Goal: Task Accomplishment & Management: Manage account settings

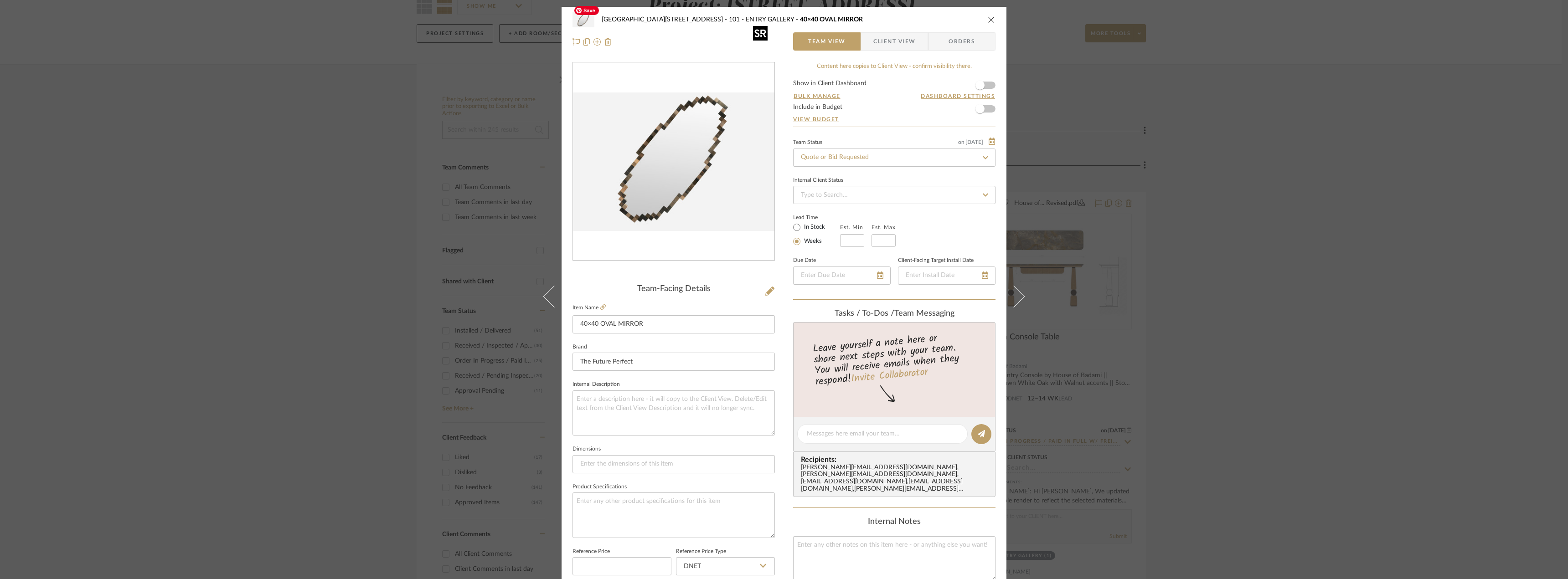
click at [1092, 150] on div "24100 - [STREET_ADDRESS] 101 - ENTRY GALLERY 40×40 OVAL MIRROR Team View Client…" at bounding box center [784, 289] width 1568 height 579
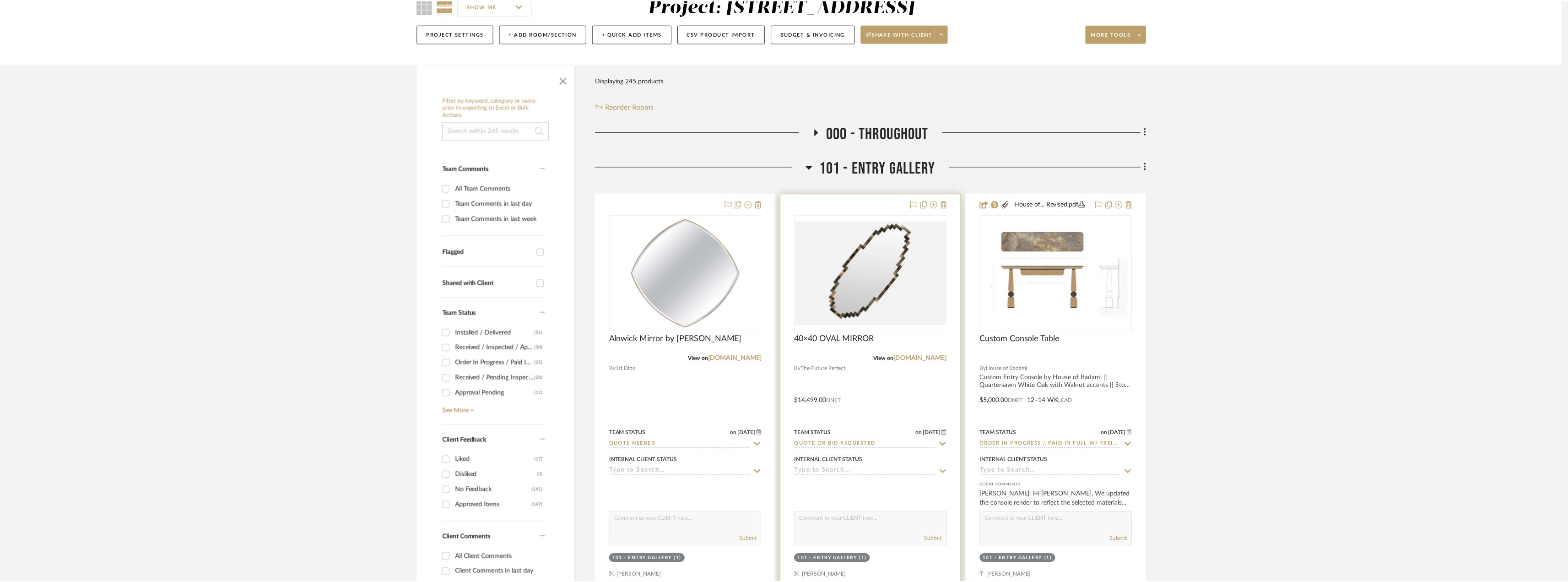
scroll to position [92, 0]
click at [950, 205] on icon at bounding box center [947, 204] width 6 height 7
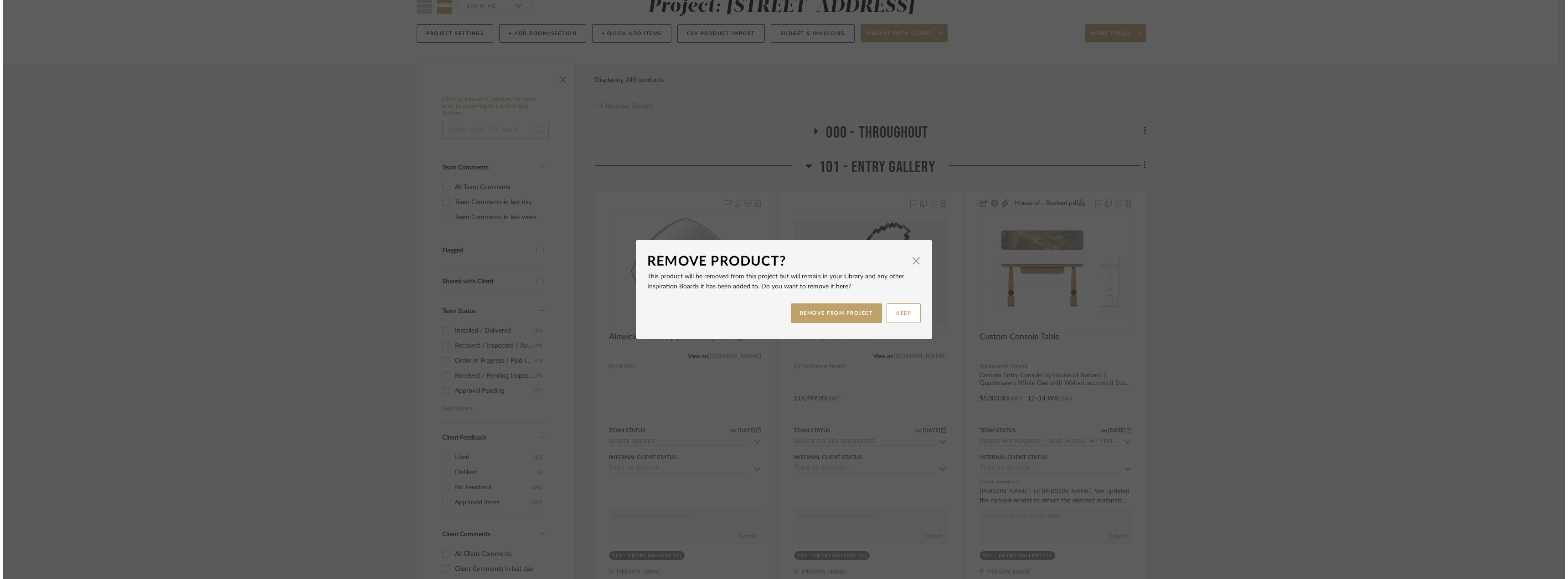
scroll to position [0, 0]
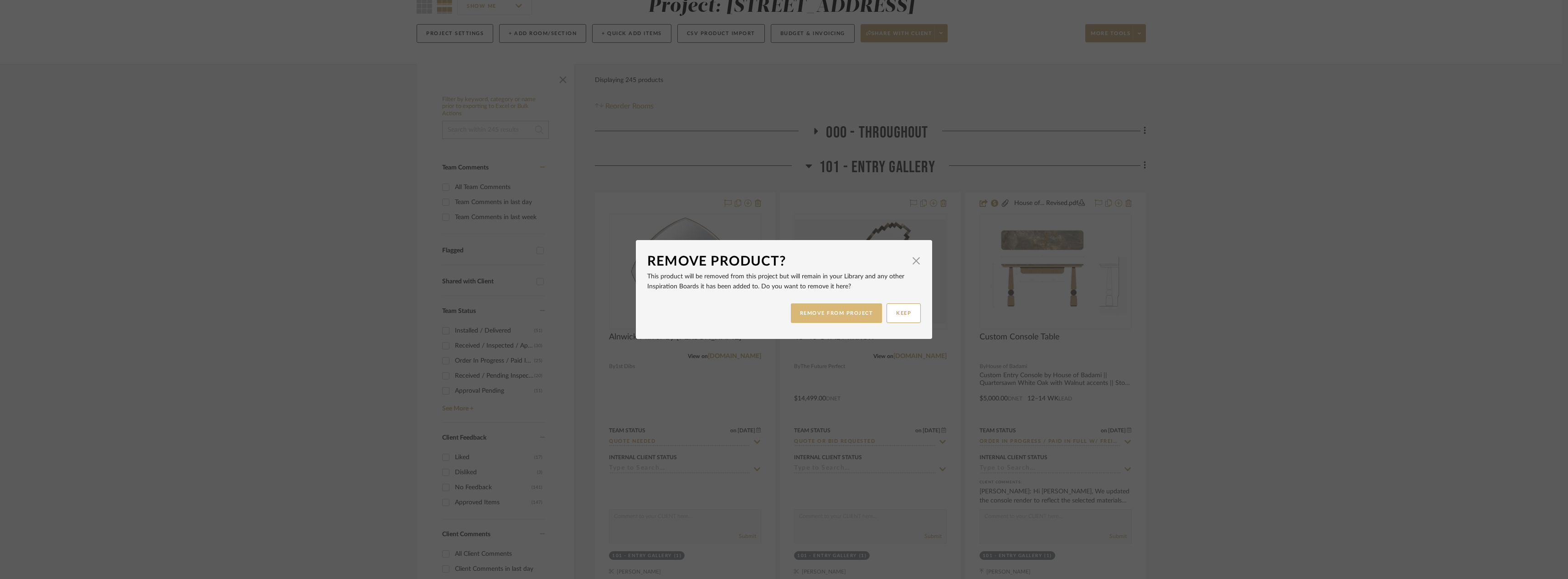
click at [864, 311] on button "REMOVE FROM PROJECT" at bounding box center [836, 313] width 91 height 20
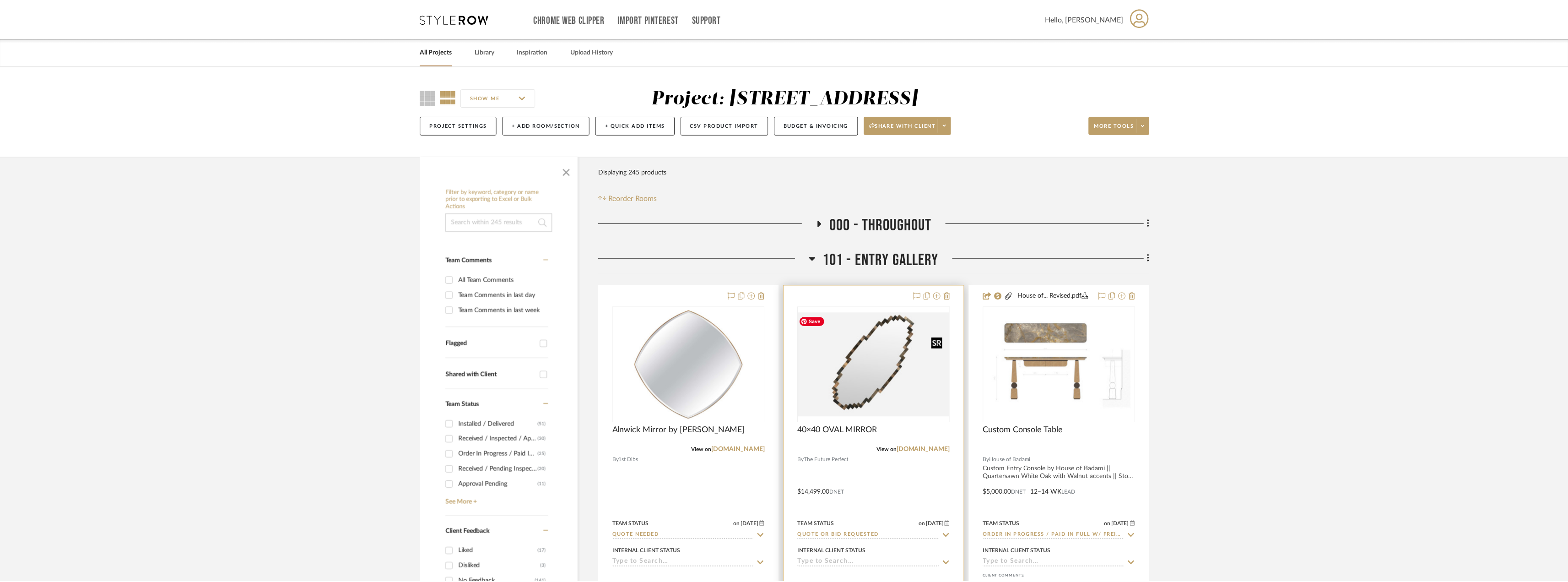
scroll to position [92, 0]
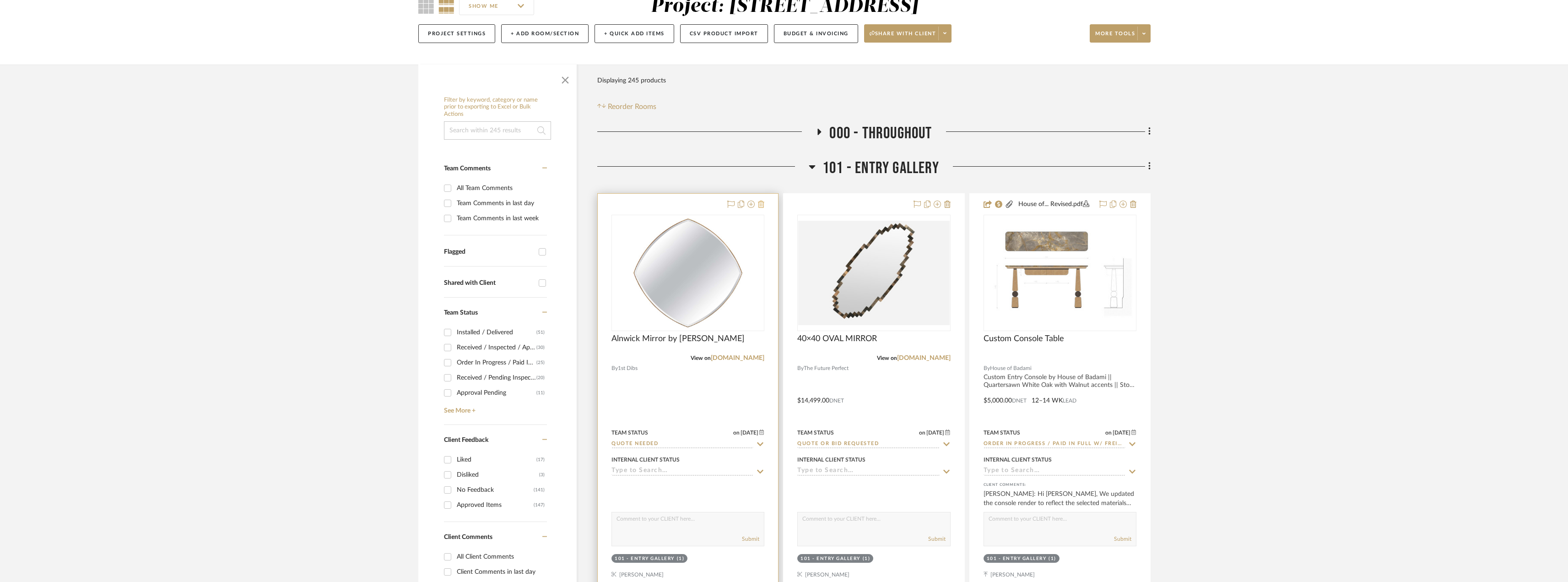
click at [763, 204] on icon at bounding box center [761, 204] width 6 height 7
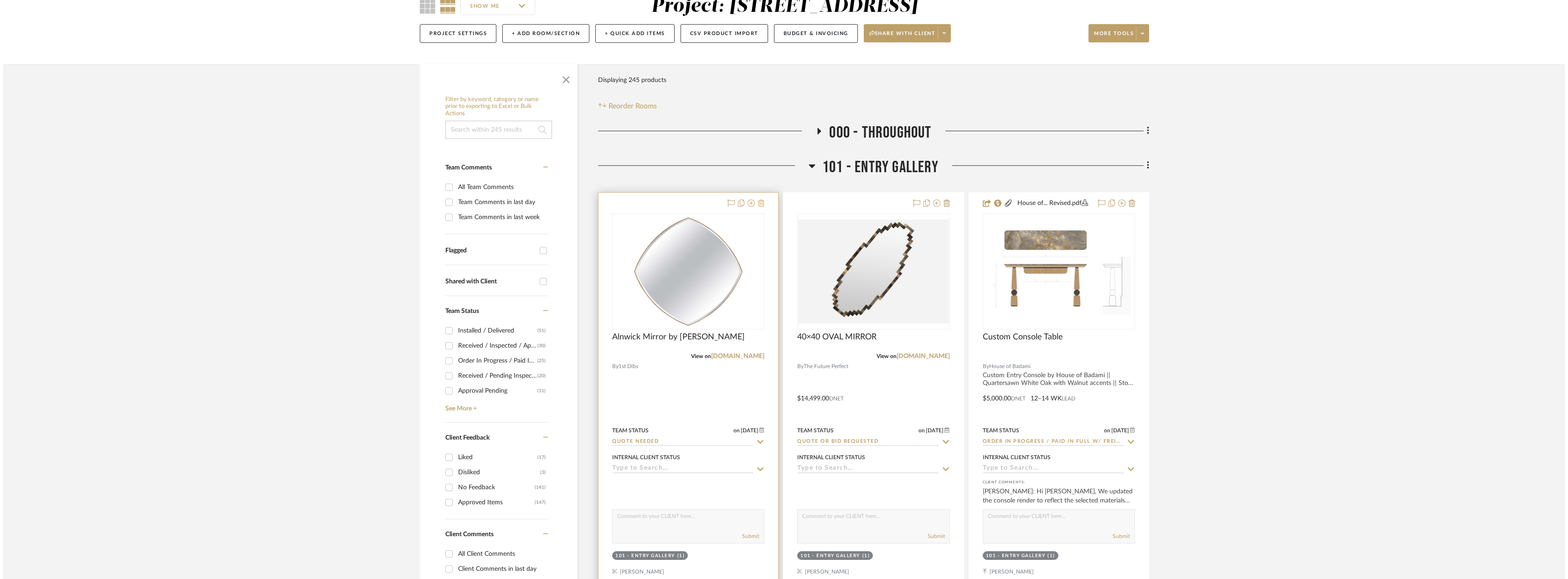
scroll to position [0, 0]
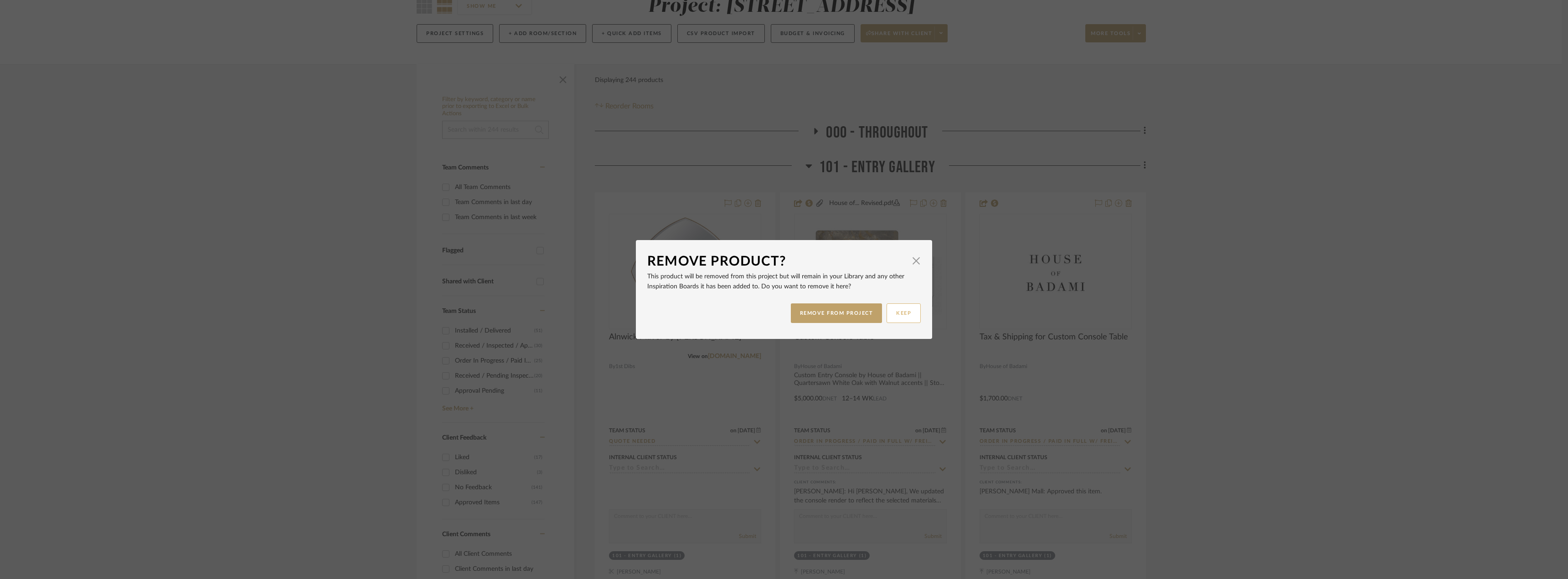
click at [913, 317] on button "KEEP" at bounding box center [904, 313] width 35 height 20
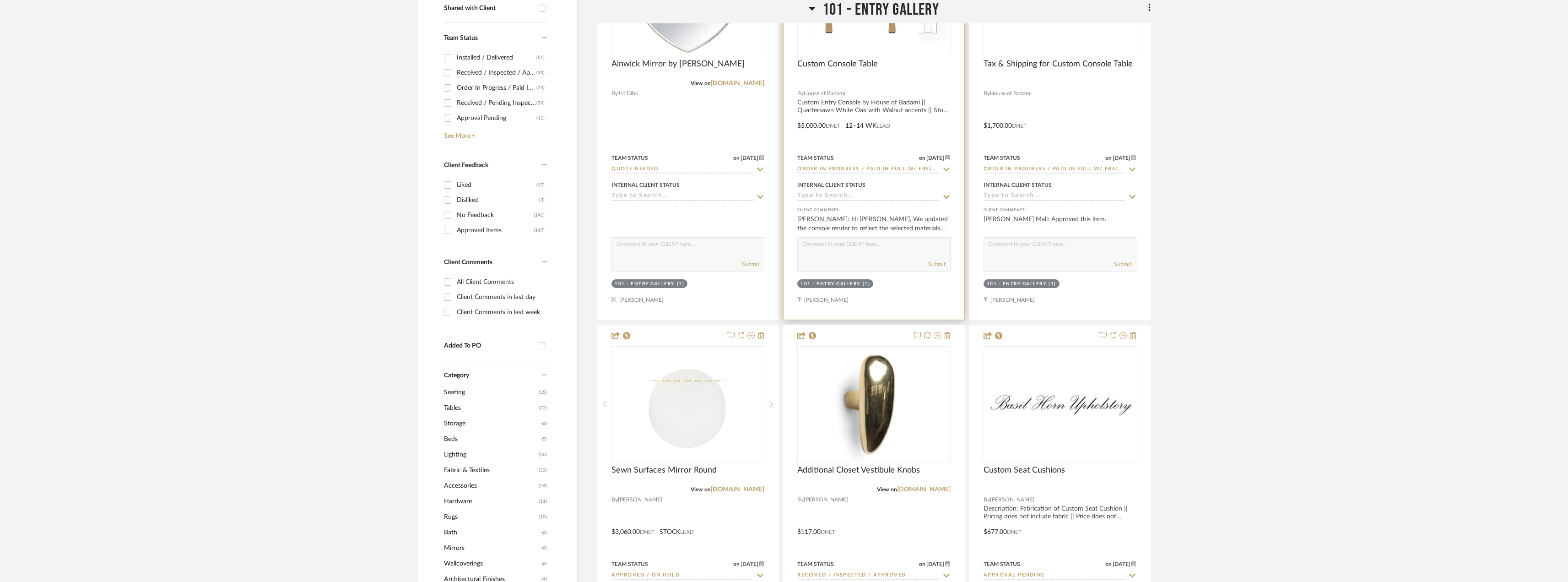
scroll to position [92, 0]
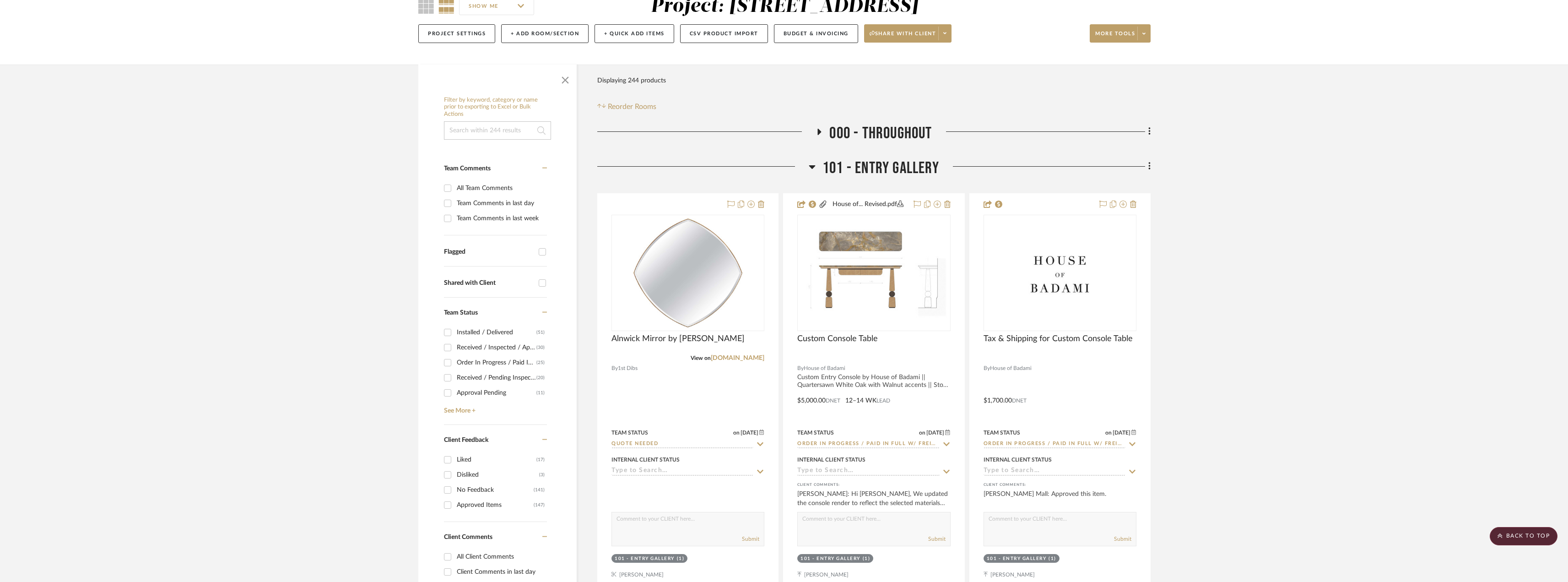
click at [809, 162] on icon at bounding box center [812, 167] width 7 height 11
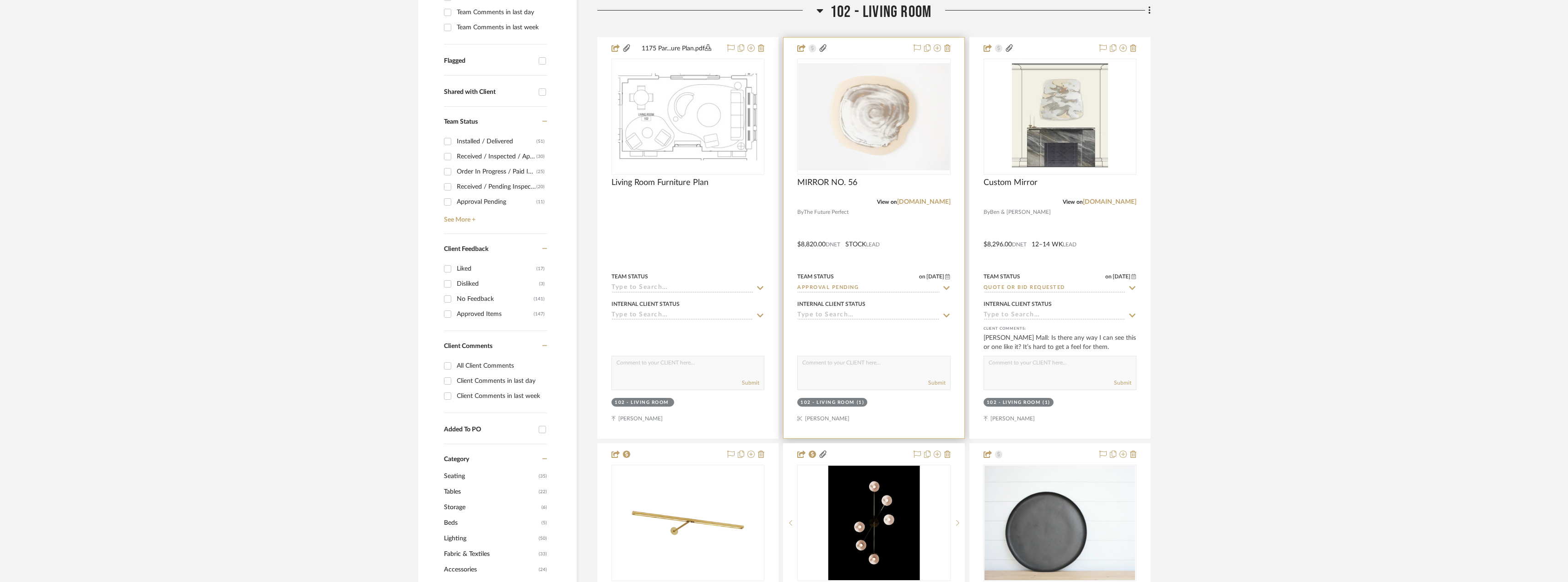
scroll to position [229, 0]
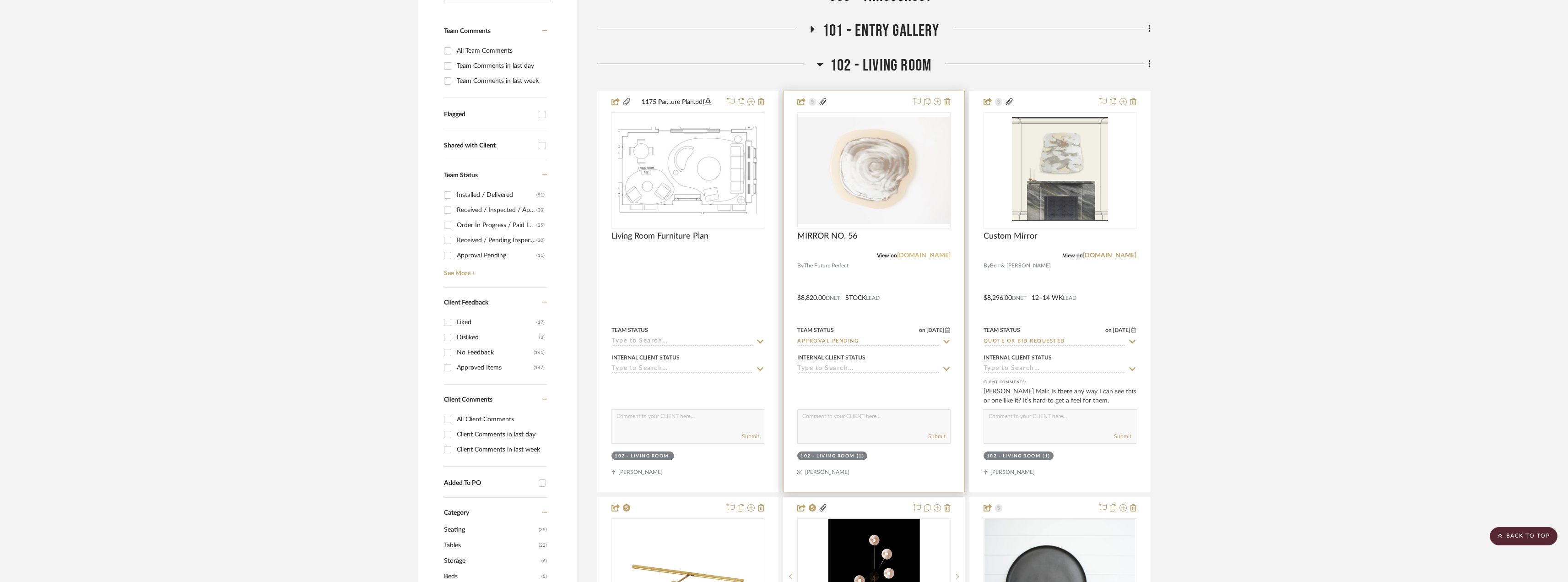
click at [927, 258] on link "[DOMAIN_NAME]" at bounding box center [924, 255] width 54 height 6
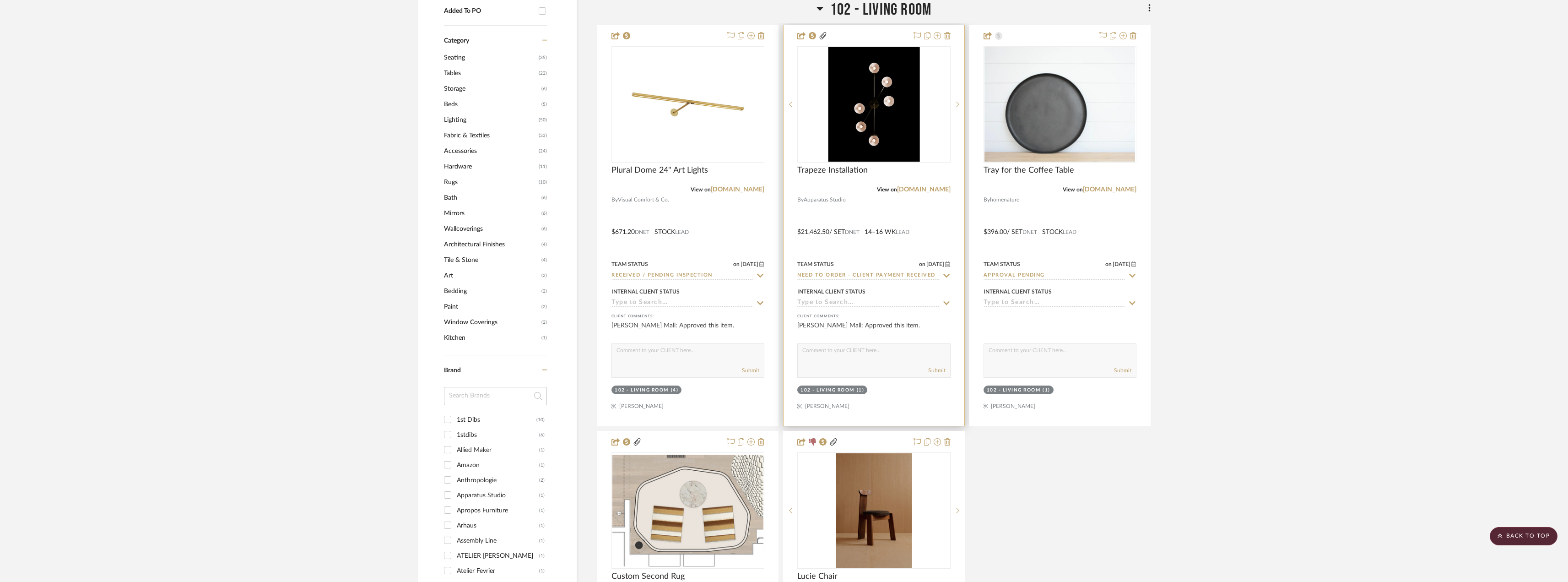
scroll to position [779, 0]
